Goal: Task Accomplishment & Management: Manage account settings

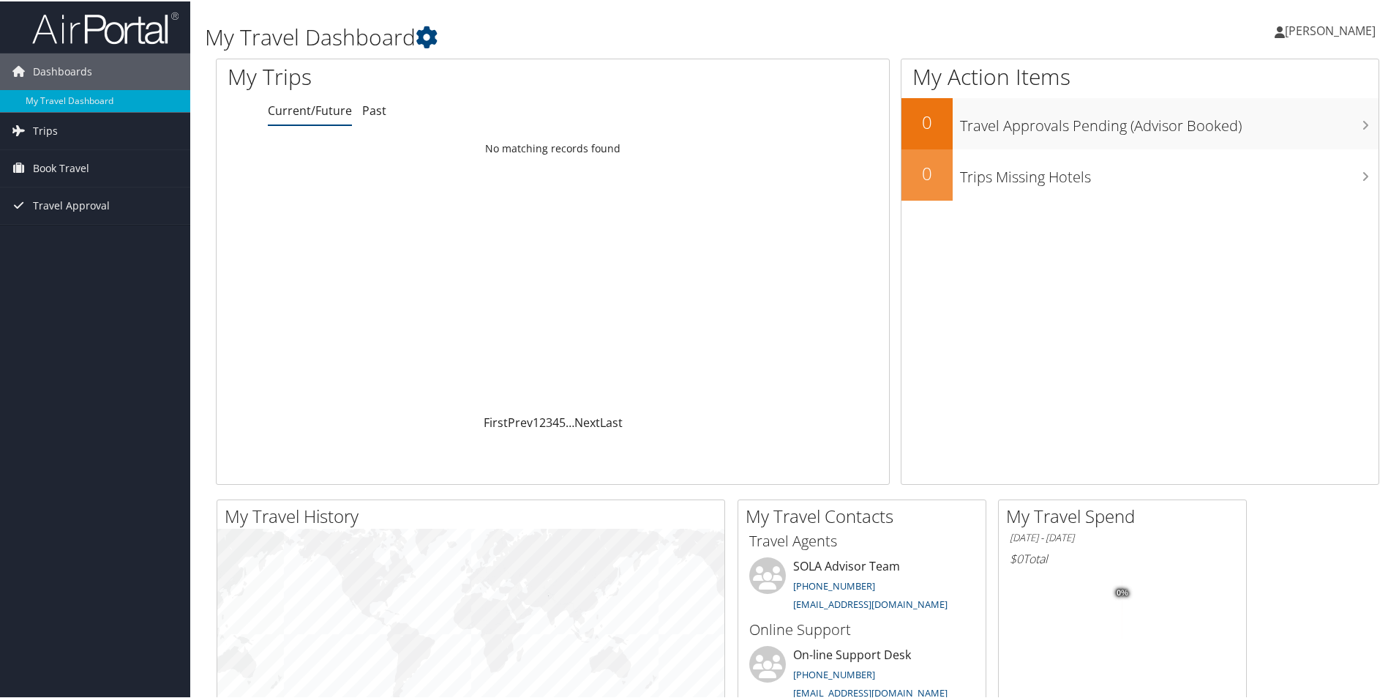
click at [1311, 26] on span "[PERSON_NAME]" at bounding box center [1330, 29] width 91 height 16
click at [1246, 81] on link "My Settings" at bounding box center [1292, 80] width 163 height 25
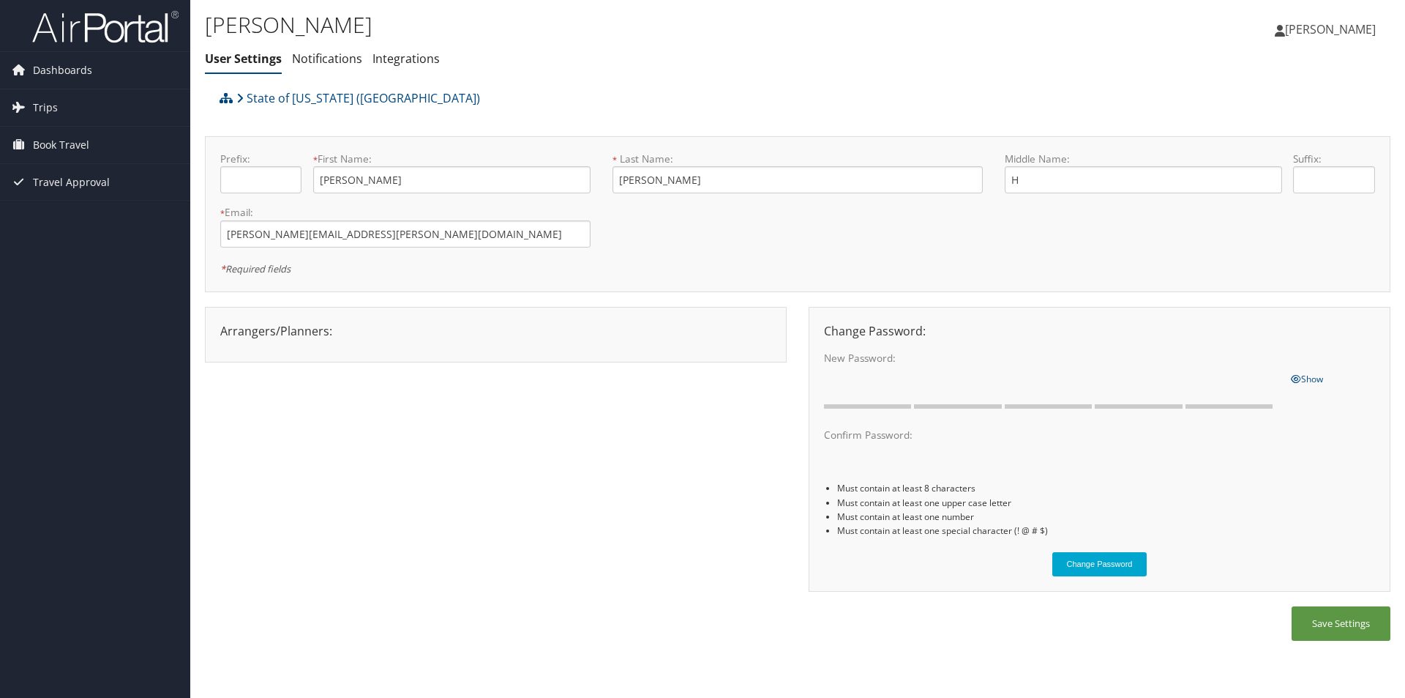
click at [1295, 29] on span "[PERSON_NAME]" at bounding box center [1330, 29] width 91 height 16
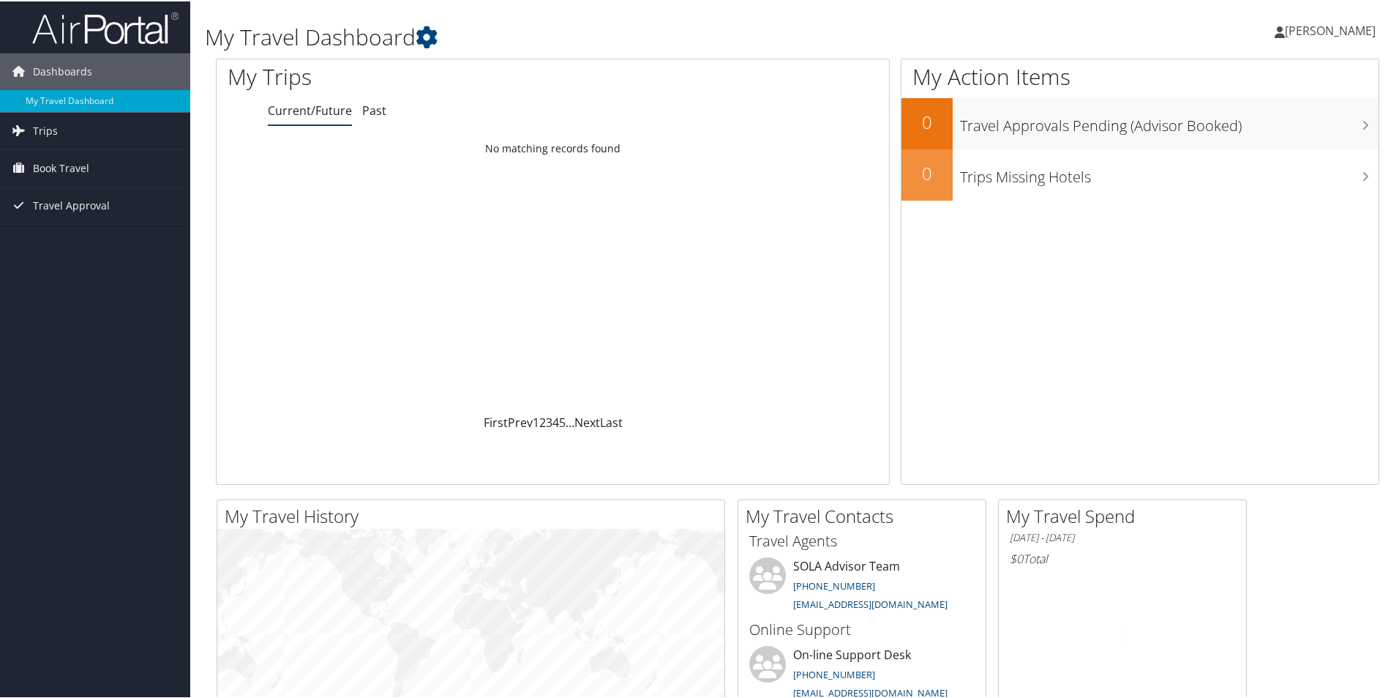
click at [1312, 22] on span "[PERSON_NAME]" at bounding box center [1330, 29] width 91 height 16
click at [1249, 131] on link "View Travel Profile" at bounding box center [1292, 130] width 163 height 25
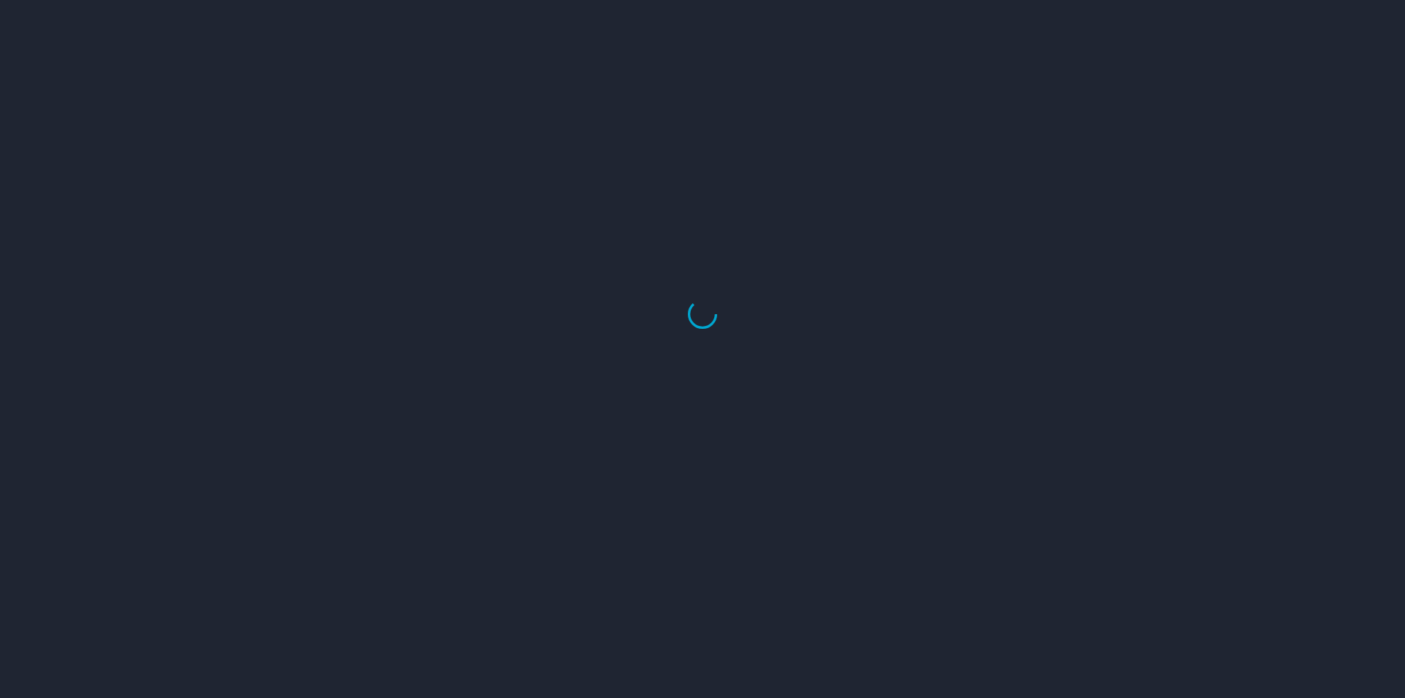
select select "US"
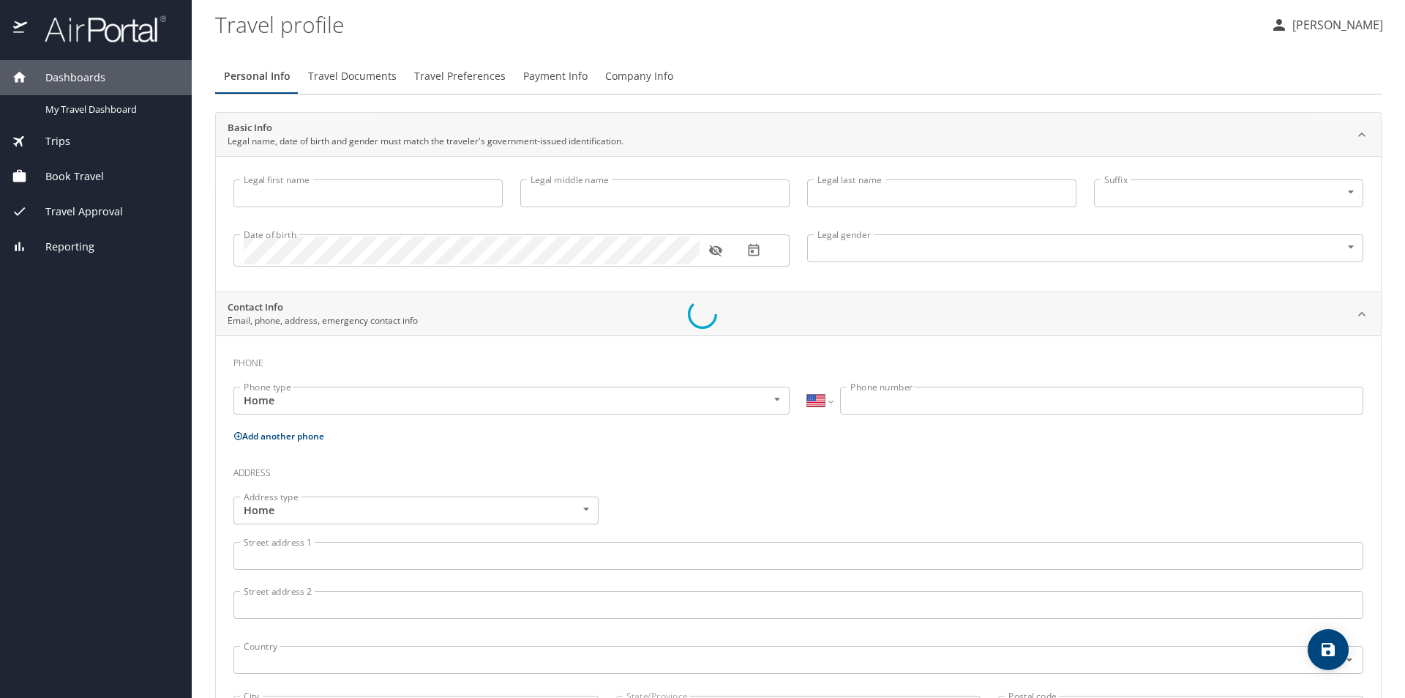
type input "[PERSON_NAME]"
type input "H"
type input "[PERSON_NAME]"
type input "Female"
select select "US"
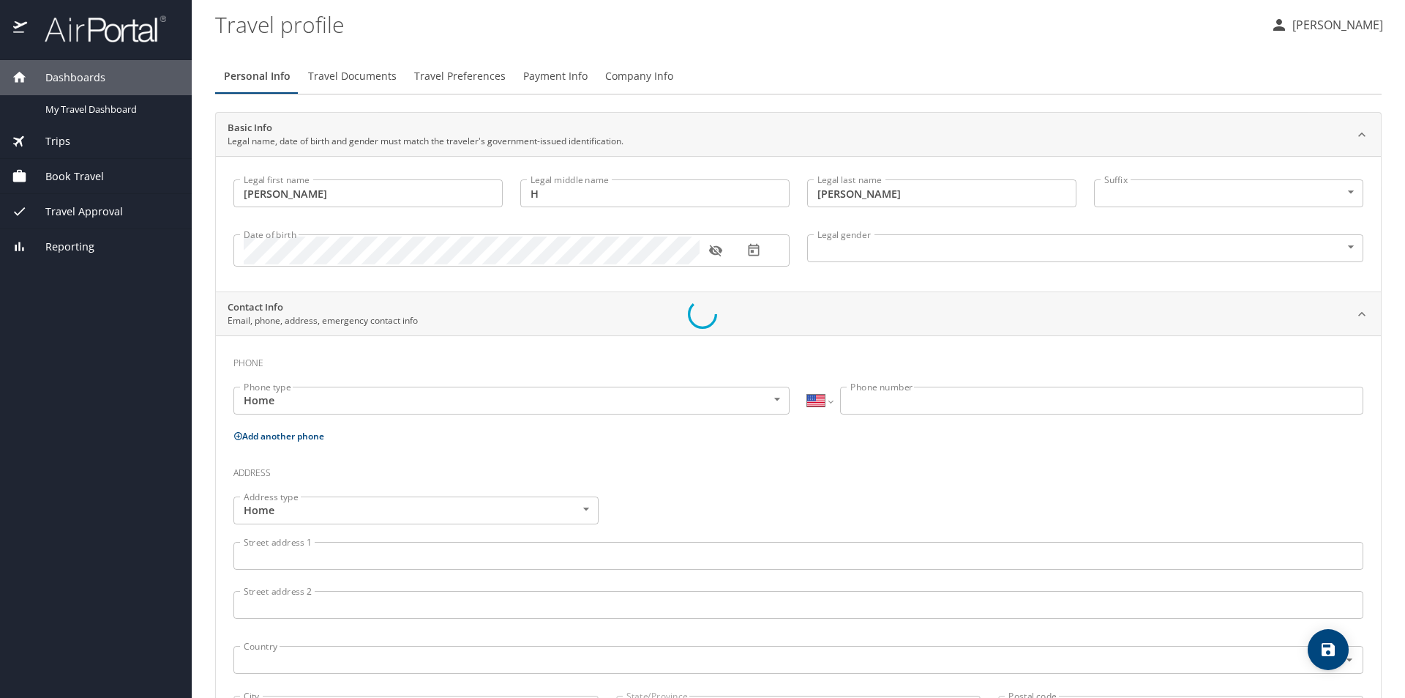
select select "NL"
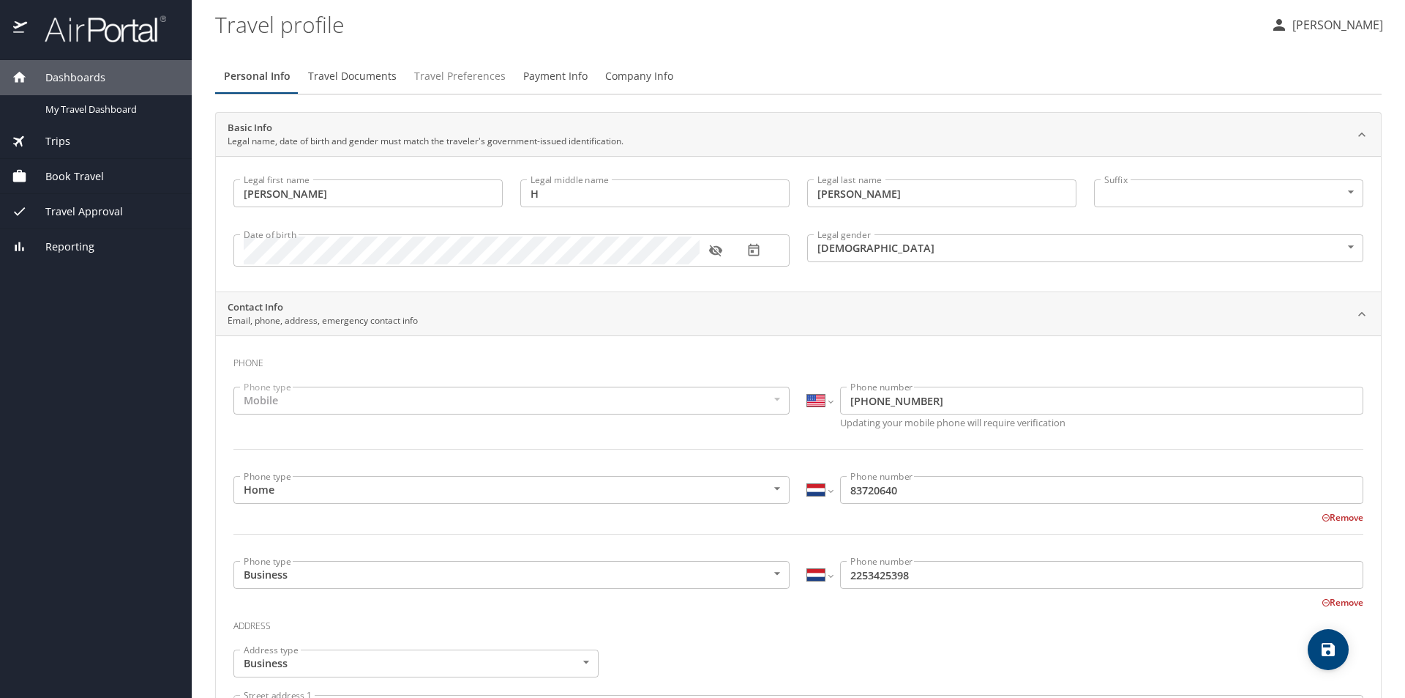
click at [464, 73] on span "Travel Preferences" at bounding box center [459, 76] width 91 height 18
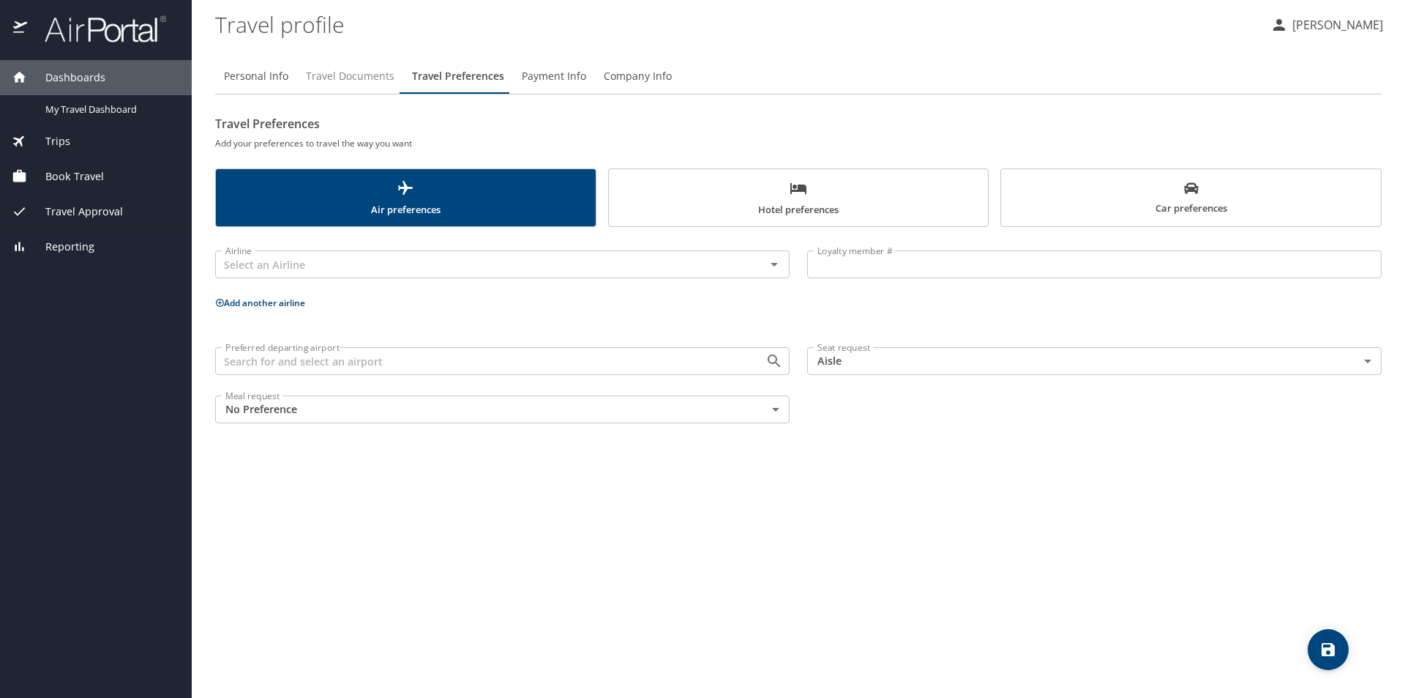
click at [356, 72] on span "Travel Documents" at bounding box center [350, 76] width 89 height 18
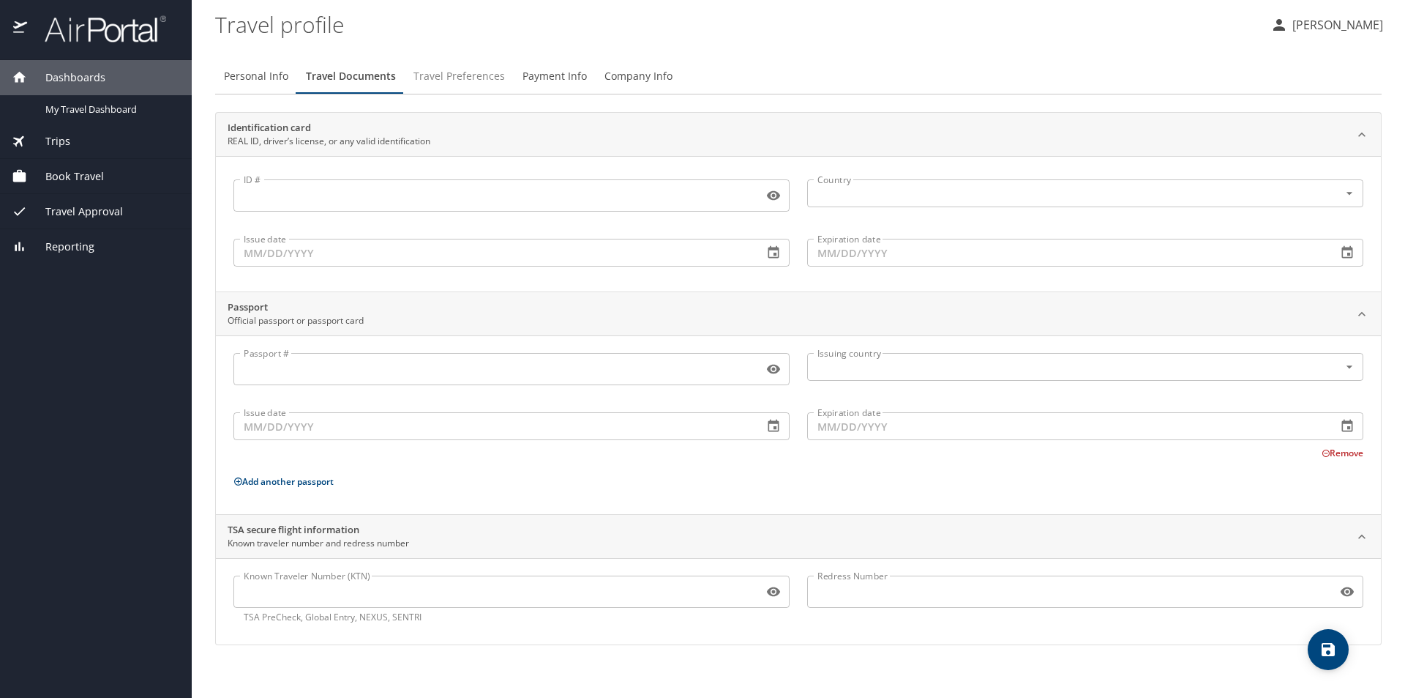
click at [474, 73] on span "Travel Preferences" at bounding box center [459, 76] width 91 height 18
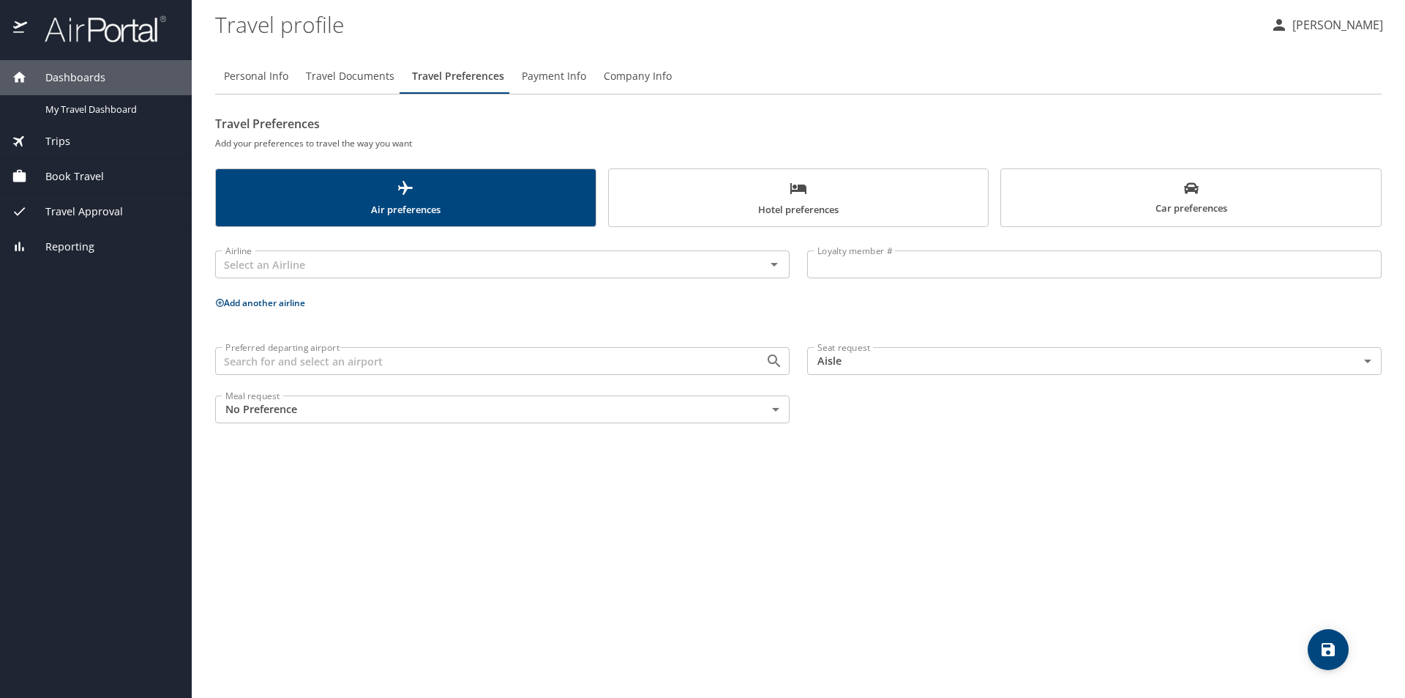
click at [554, 75] on span "Payment Info" at bounding box center [554, 76] width 64 height 18
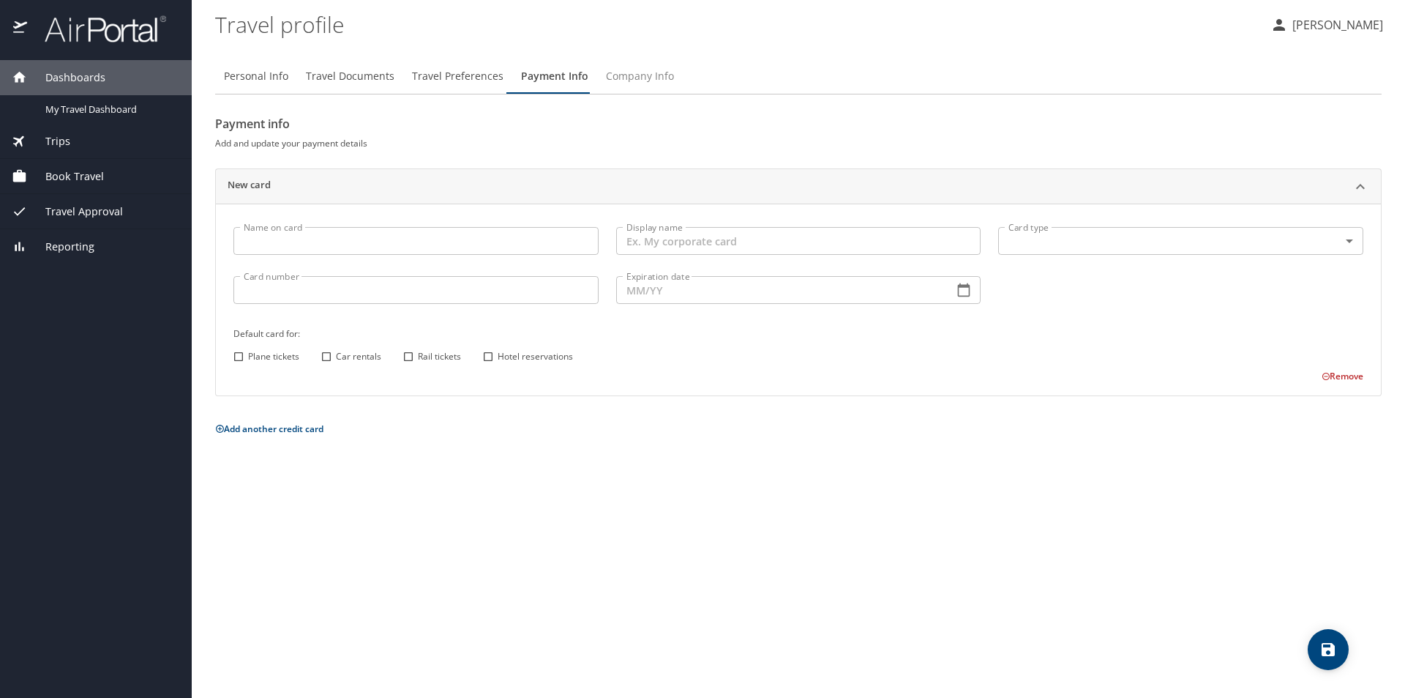
click at [635, 74] on span "Company Info" at bounding box center [640, 76] width 68 height 18
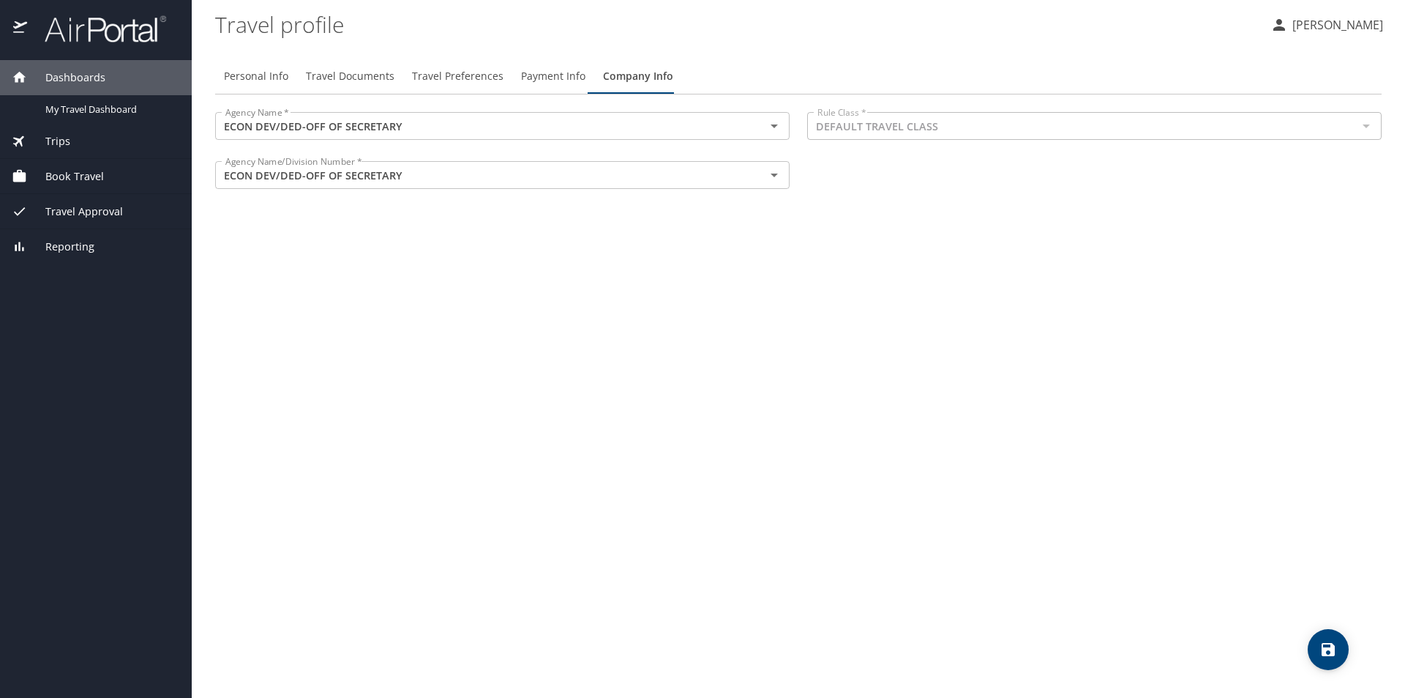
click at [556, 70] on span "Payment Info" at bounding box center [553, 76] width 64 height 18
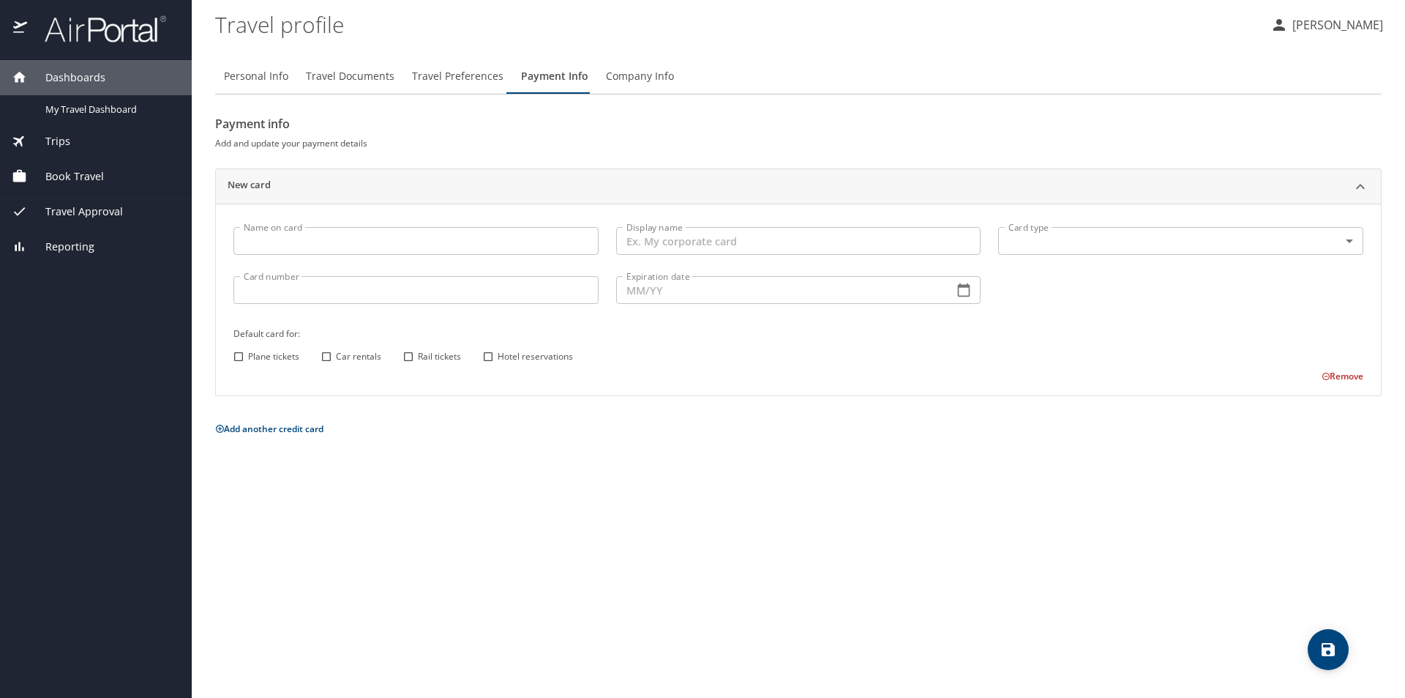
click at [464, 71] on span "Travel Preferences" at bounding box center [457, 76] width 91 height 18
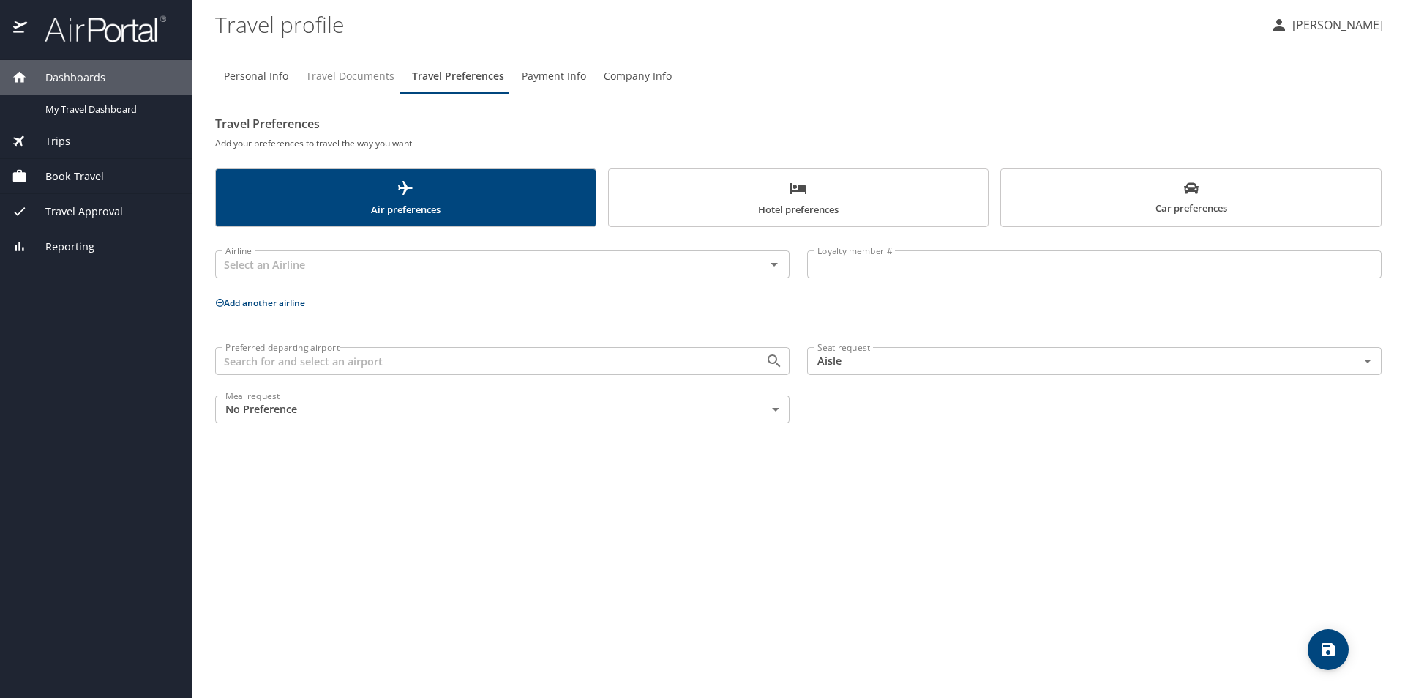
click at [358, 72] on span "Travel Documents" at bounding box center [350, 76] width 89 height 18
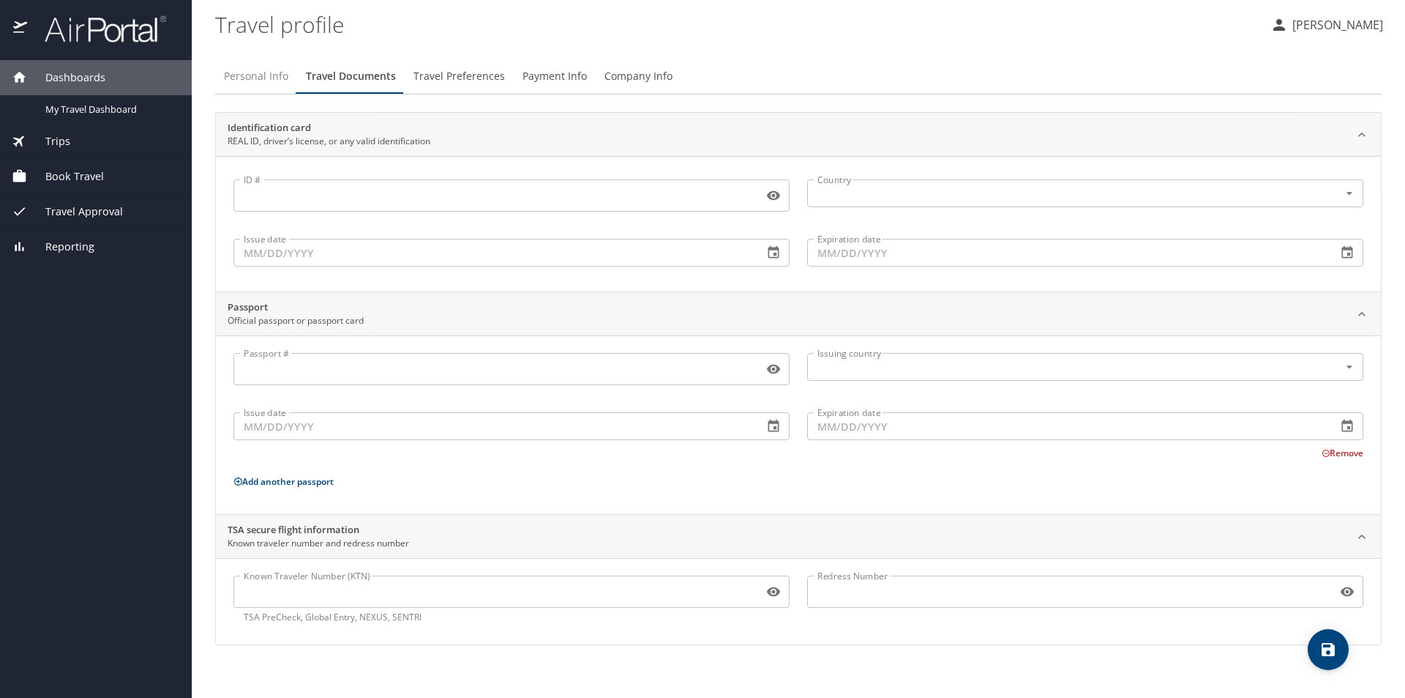
click at [255, 74] on span "Personal Info" at bounding box center [256, 76] width 64 height 18
select select "US"
select select "NL"
select select "US"
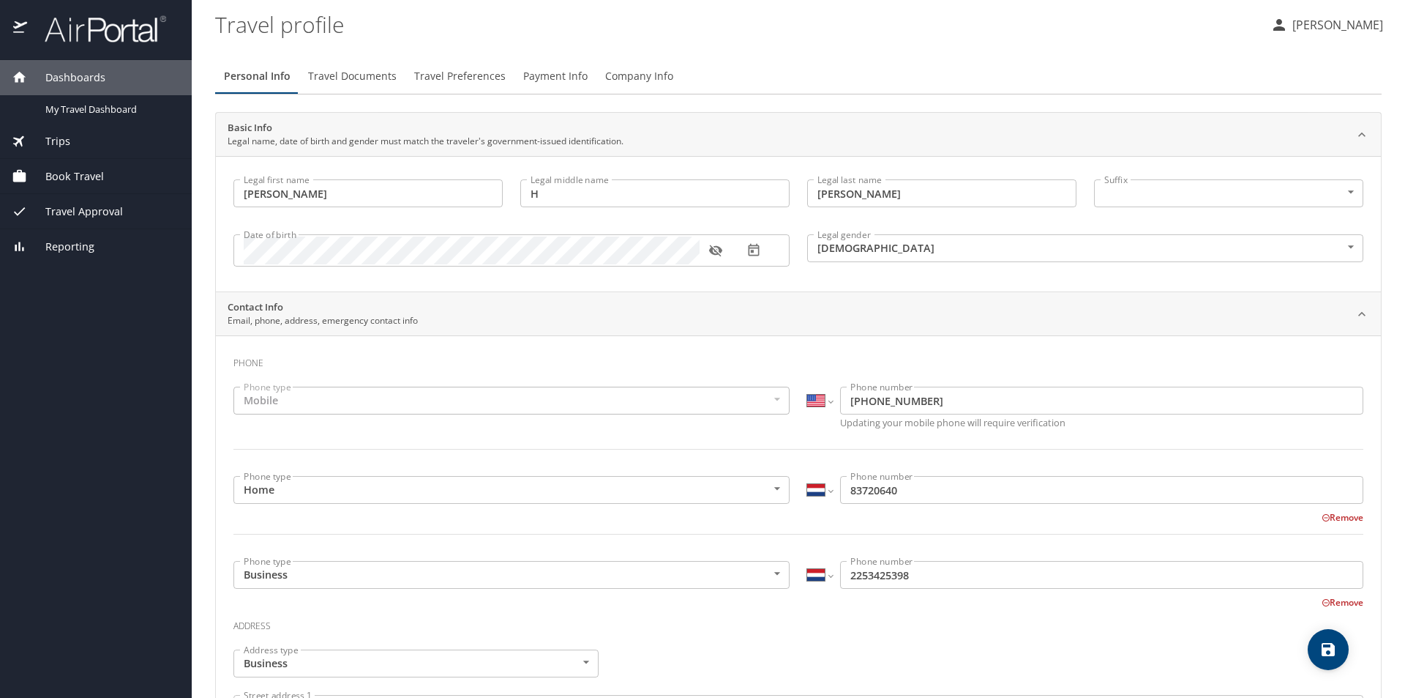
click at [1337, 514] on button "Remove" at bounding box center [1343, 517] width 42 height 12
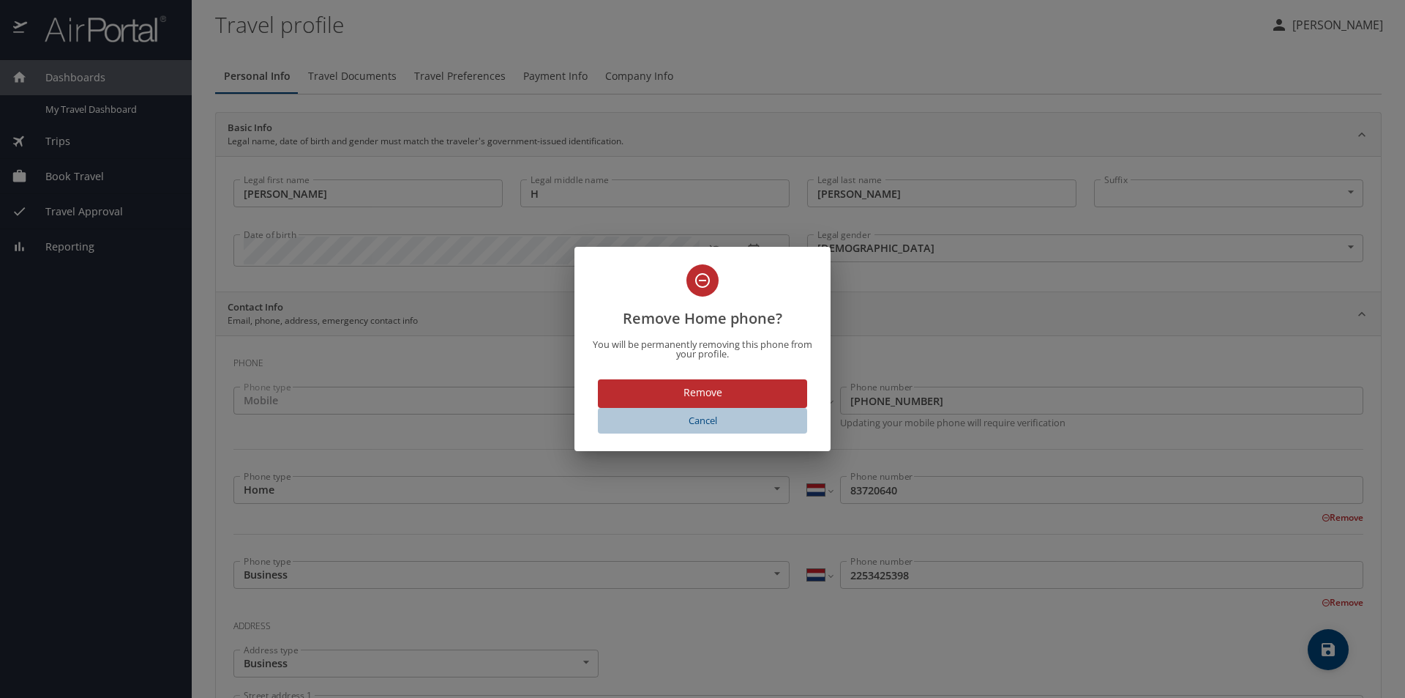
click at [704, 421] on span "Cancel" at bounding box center [703, 420] width 198 height 17
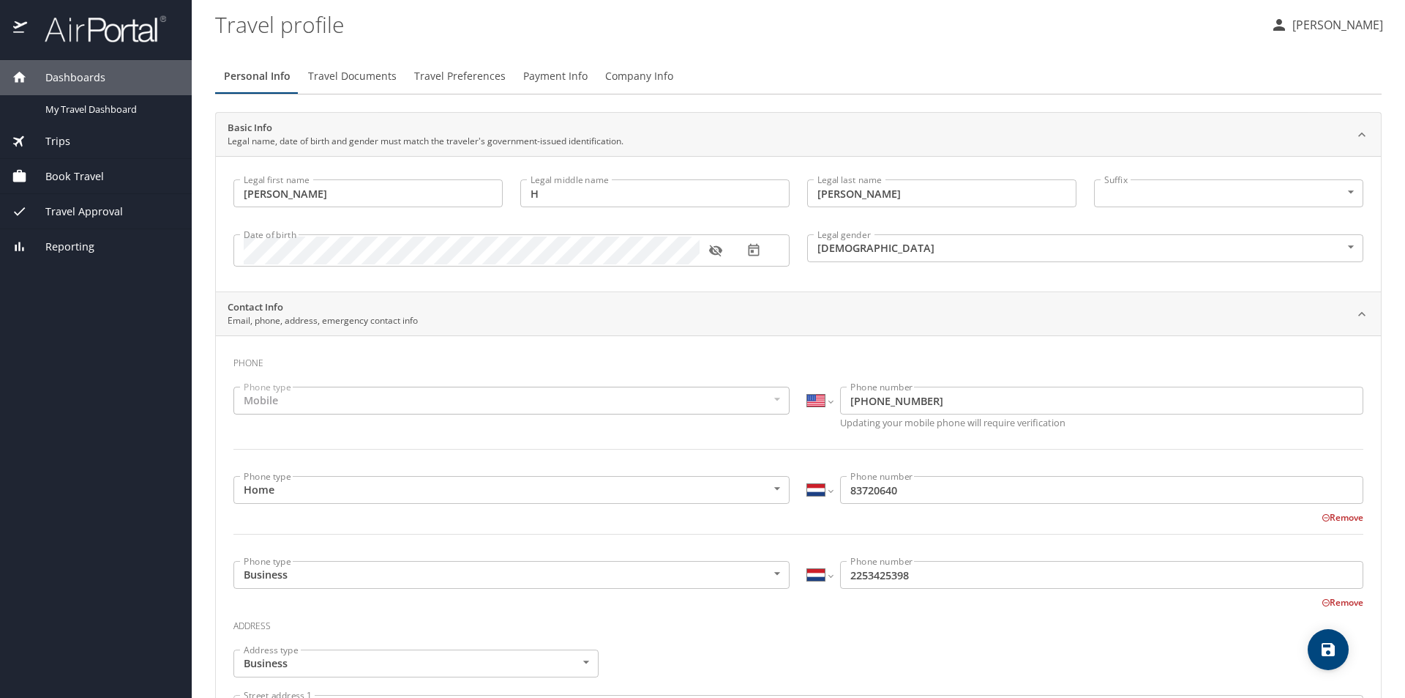
click at [849, 489] on input "83720640" at bounding box center [1101, 490] width 523 height 28
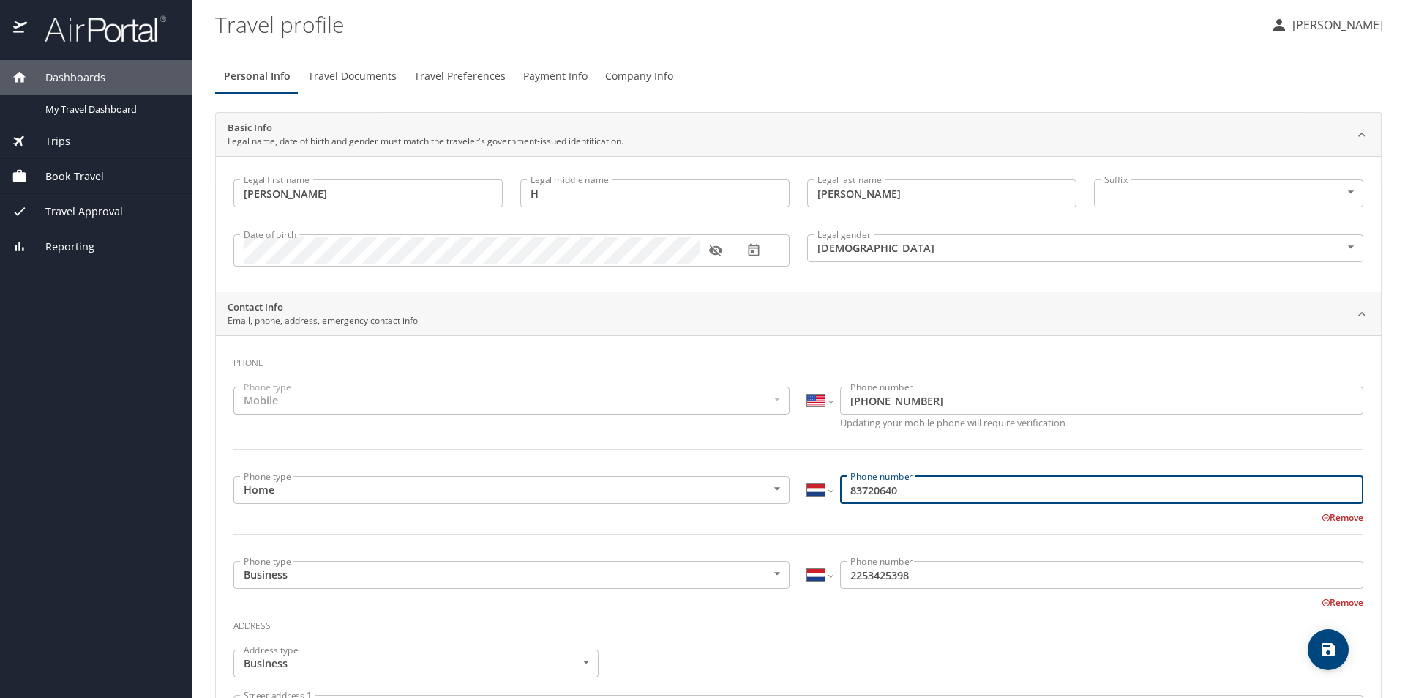
click at [843, 491] on input "83720640" at bounding box center [1101, 490] width 523 height 28
click at [840, 493] on input "31 88 372 0640" at bounding box center [1101, 490] width 523 height 28
type input "31 83 720 640"
click at [1050, 522] on div "Remove" at bounding box center [790, 516] width 1148 height 18
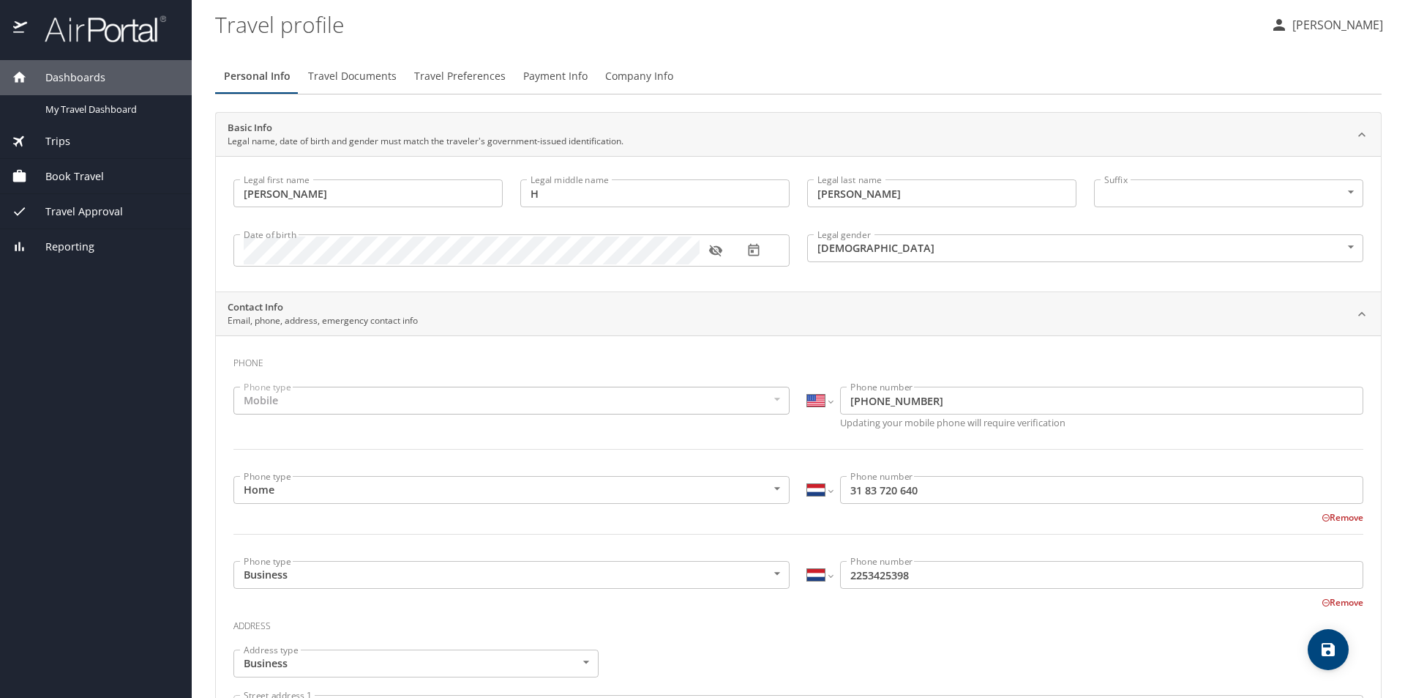
click at [362, 74] on span "Travel Documents" at bounding box center [352, 76] width 89 height 18
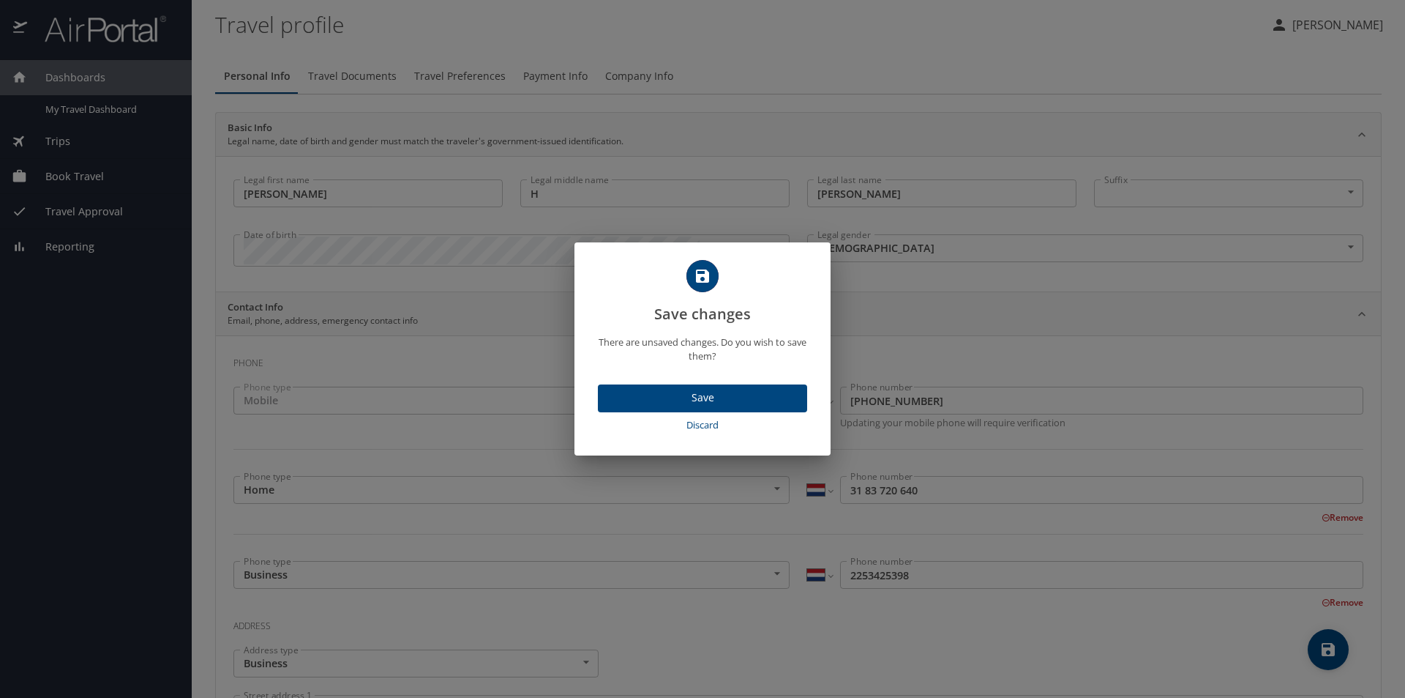
click at [707, 420] on span "Discard" at bounding box center [703, 424] width 198 height 17
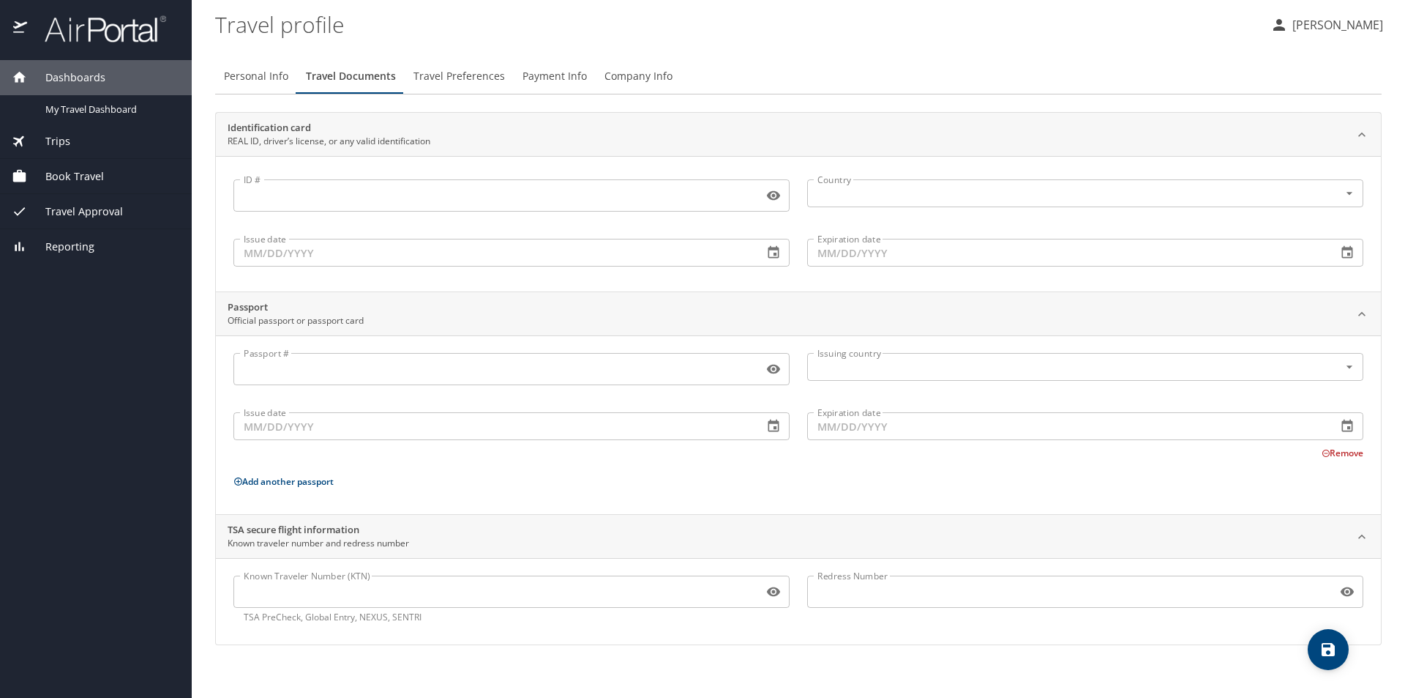
click at [469, 72] on span "Travel Preferences" at bounding box center [459, 76] width 91 height 18
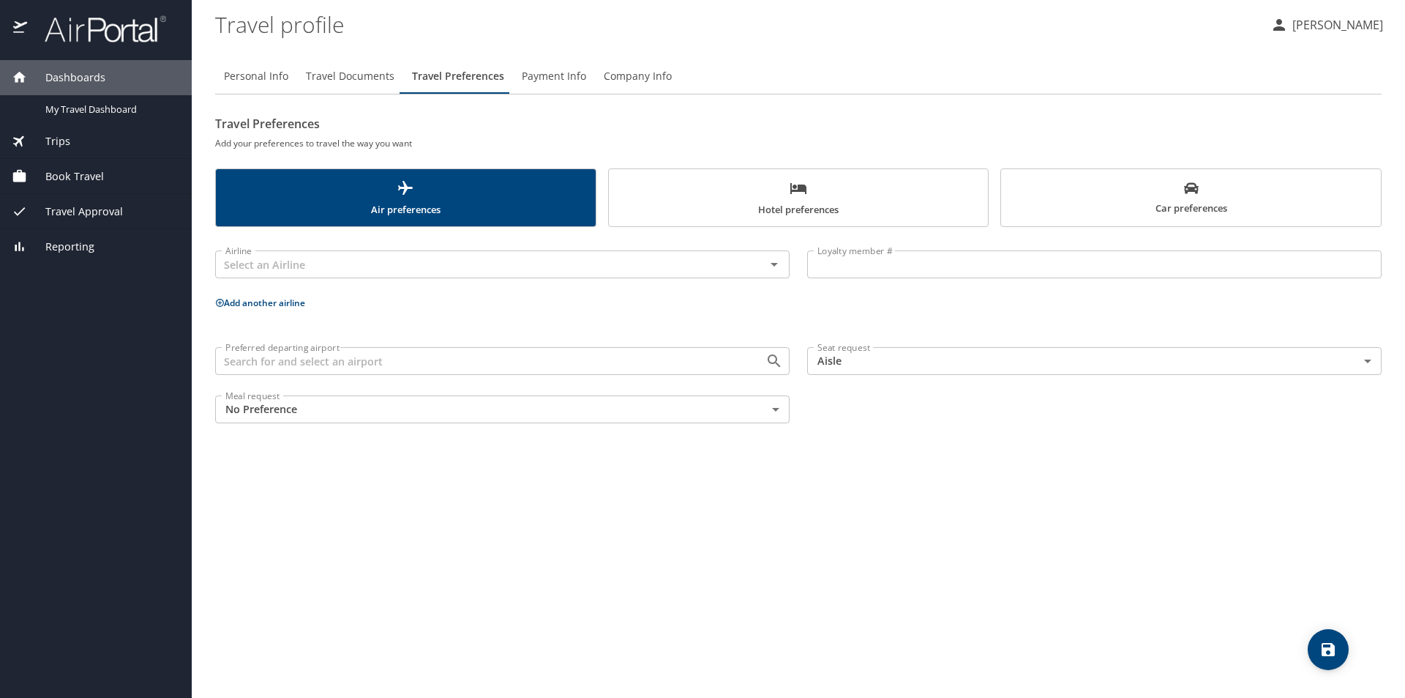
click at [647, 71] on span "Company Info" at bounding box center [638, 76] width 68 height 18
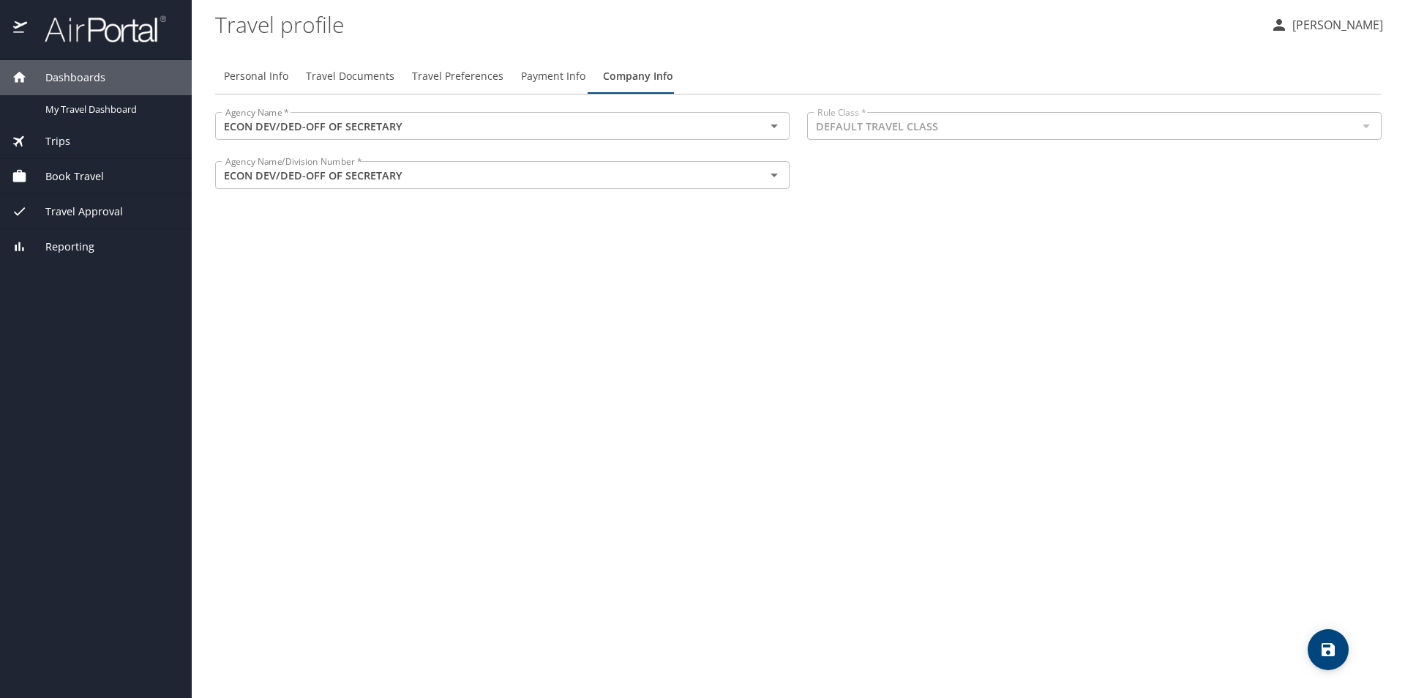
click at [245, 78] on span "Personal Info" at bounding box center [256, 76] width 64 height 18
select select "US"
select select "NL"
select select "US"
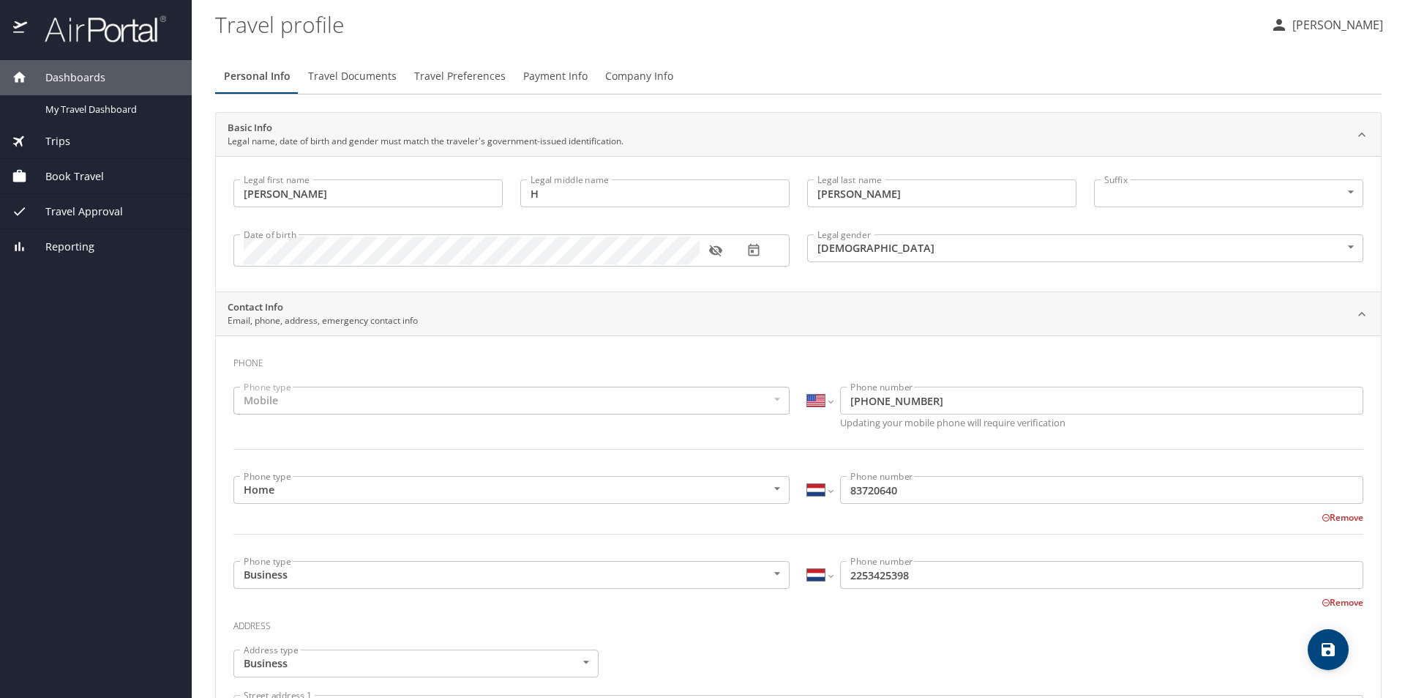
click at [59, 170] on span "Book Travel" at bounding box center [65, 176] width 77 height 16
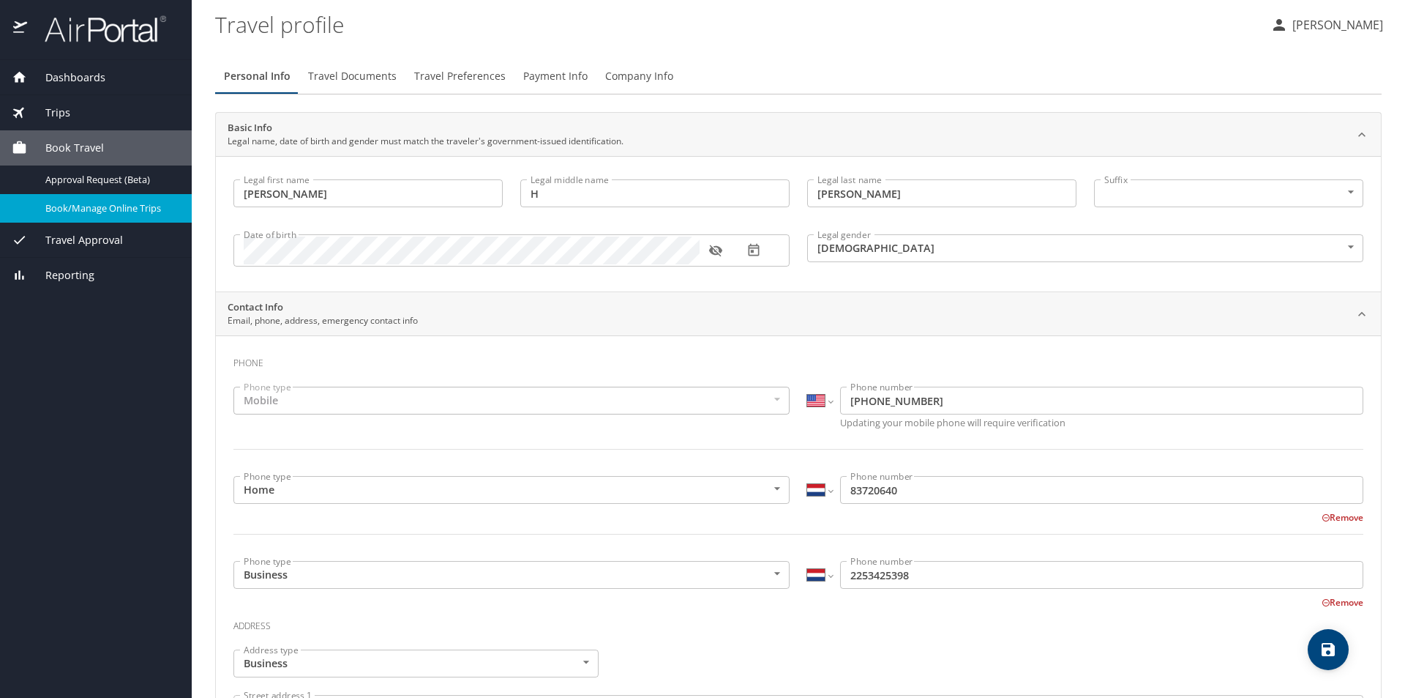
click at [68, 202] on span "Book/Manage Online Trips" at bounding box center [109, 208] width 129 height 14
